Goal: Information Seeking & Learning: Learn about a topic

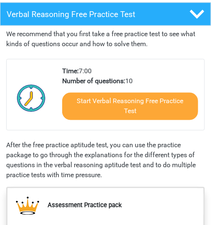
scroll to position [144, 0]
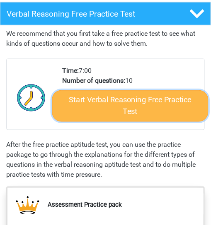
drag, startPoint x: 0, startPoint y: 0, endPoint x: 113, endPoint y: 106, distance: 154.6
click at [113, 106] on link "Start Verbal Reasoning Free Practice Test" at bounding box center [130, 106] width 157 height 32
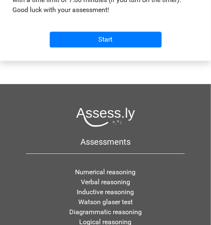
scroll to position [340, 0]
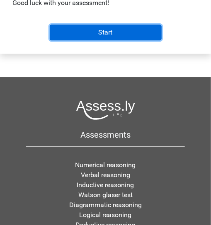
click at [103, 36] on input "Start" at bounding box center [106, 33] width 112 height 16
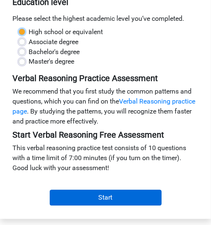
scroll to position [171, 0]
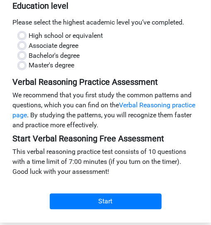
click at [29, 66] on label "Master's degree" at bounding box center [52, 66] width 46 height 10
click at [24, 66] on input "Master's degree" at bounding box center [22, 65] width 7 height 8
radio input "true"
click at [29, 53] on label "Bachelor's degree" at bounding box center [54, 56] width 51 height 10
click at [24, 53] on input "Bachelor's degree" at bounding box center [22, 55] width 7 height 8
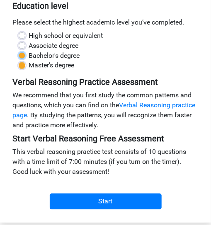
radio input "true"
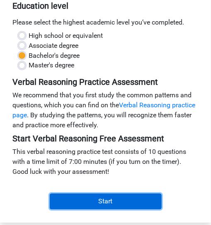
click at [98, 196] on input "Start" at bounding box center [106, 202] width 112 height 16
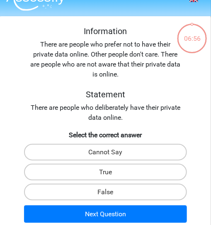
scroll to position [13, 0]
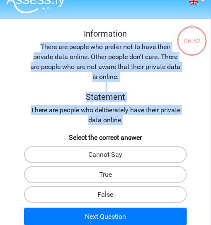
drag, startPoint x: 40, startPoint y: 45, endPoint x: 142, endPoint y: 124, distance: 129.1
click at [142, 124] on div "Information There are people who prefer not to have their private data online. …" at bounding box center [105, 77] width 205 height 96
